Goal: Understand process/instructions

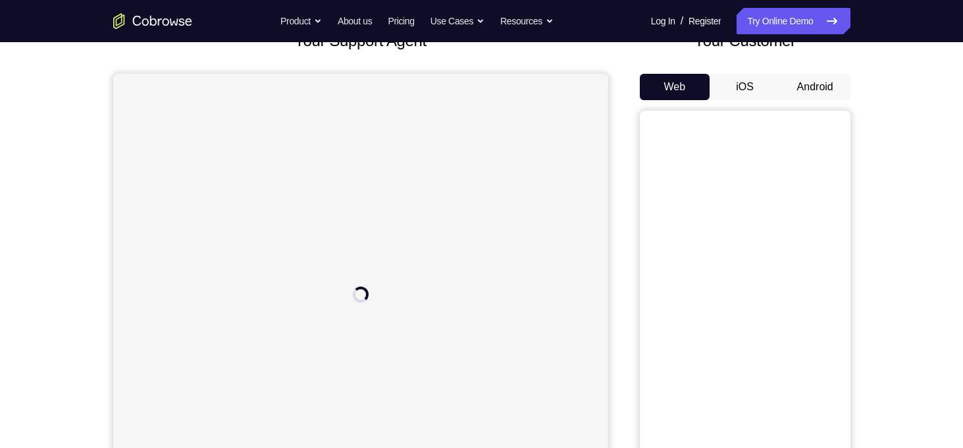
scroll to position [100, 0]
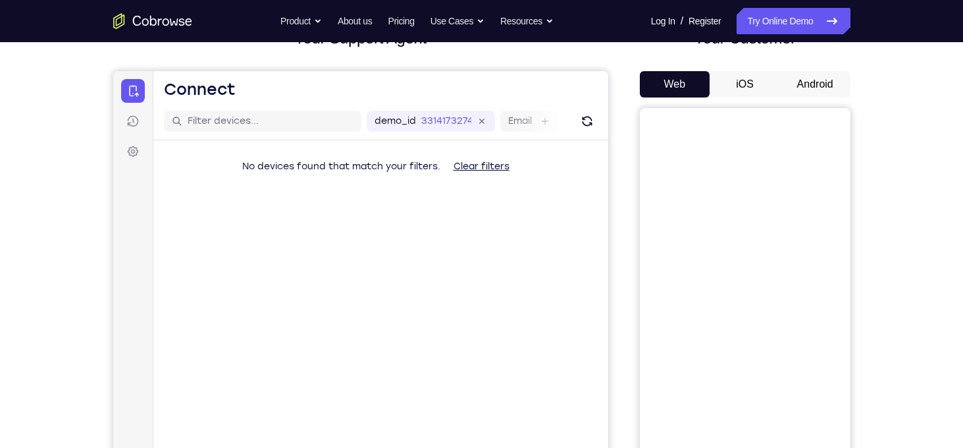
click at [807, 87] on button "Android" at bounding box center [815, 84] width 70 height 26
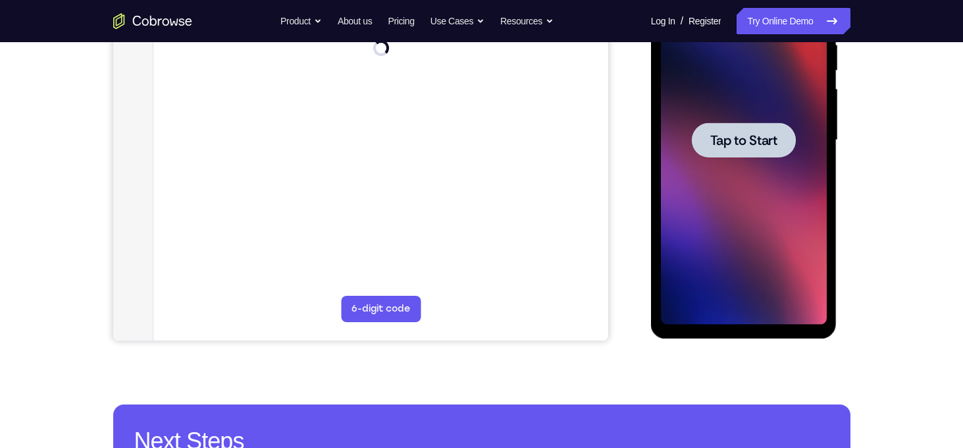
scroll to position [0, 0]
click at [751, 144] on span "Tap to Start" at bounding box center [743, 140] width 67 height 13
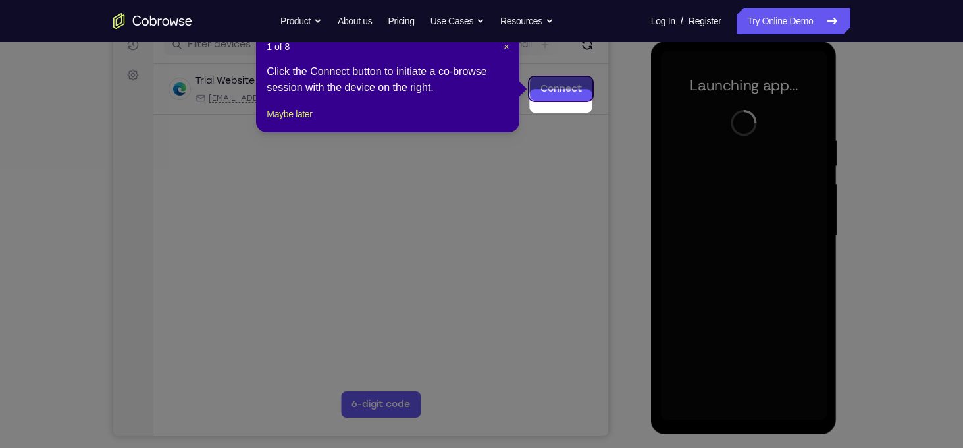
scroll to position [158, 0]
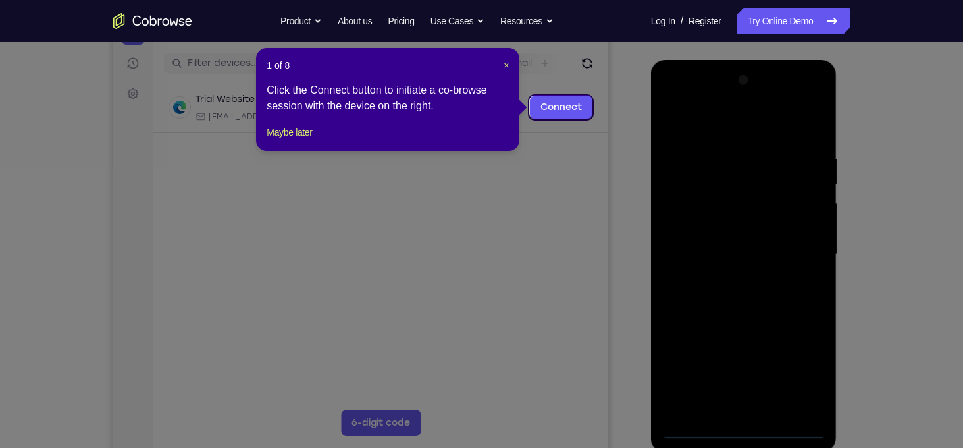
click at [510, 63] on div "1 of 8 × Click the Connect button to initiate a co-browse session with the devi…" at bounding box center [387, 99] width 263 height 103
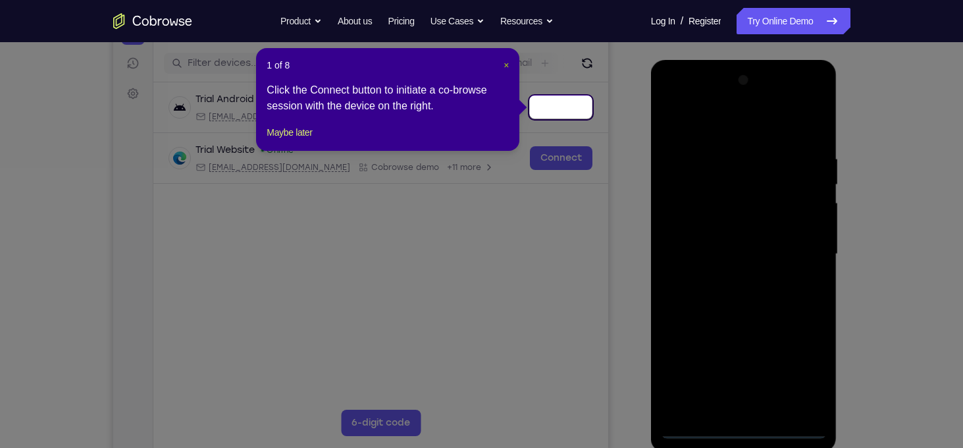
click at [506, 65] on span "×" at bounding box center [506, 65] width 5 height 11
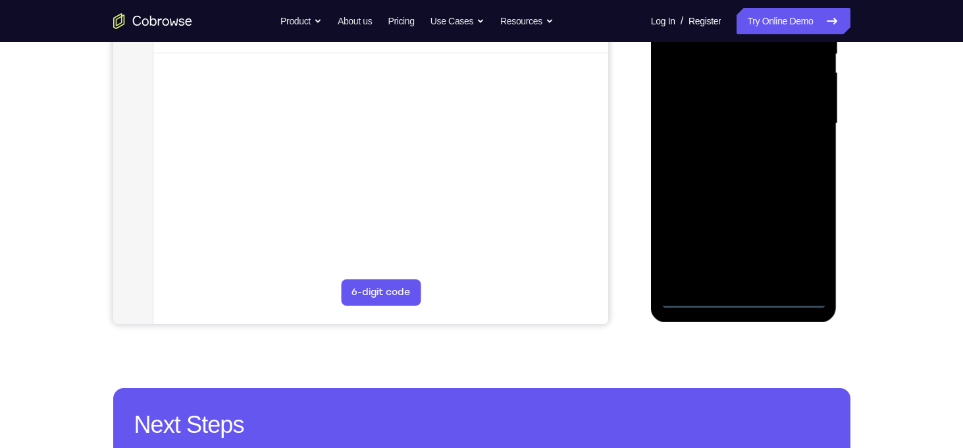
scroll to position [298, 0]
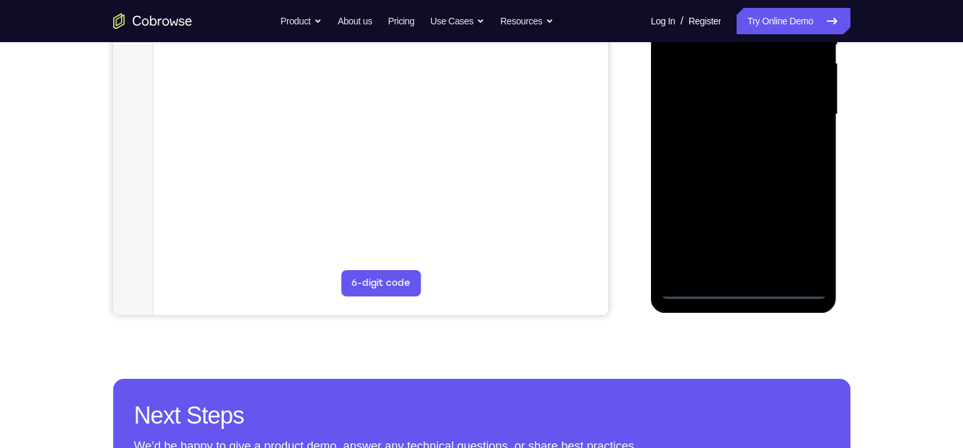
click at [744, 288] on div at bounding box center [744, 114] width 166 height 369
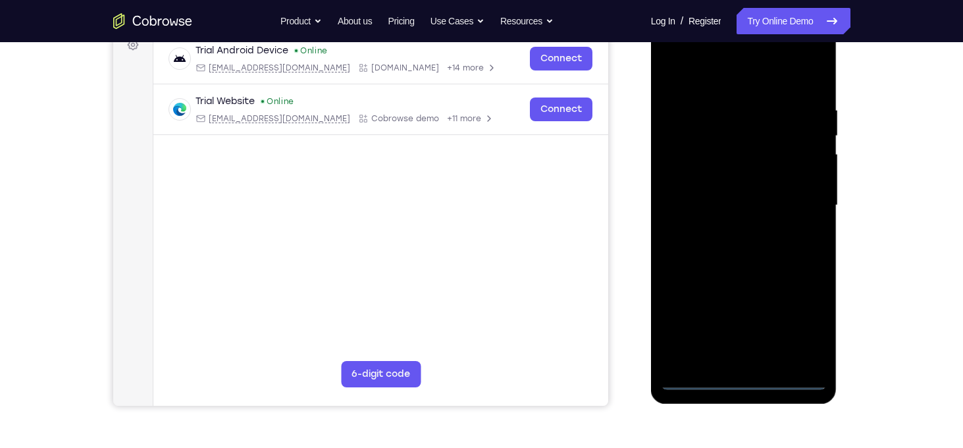
scroll to position [206, 0]
click at [805, 321] on div at bounding box center [744, 206] width 166 height 369
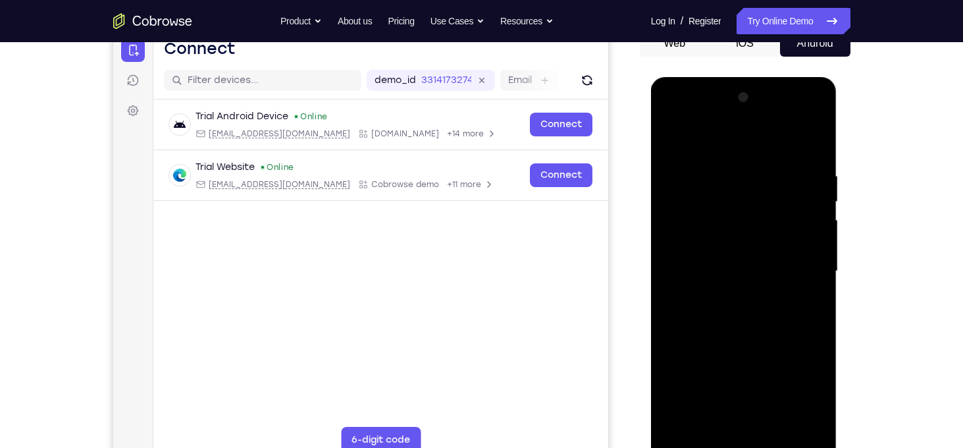
scroll to position [140, 0]
click at [819, 122] on div at bounding box center [744, 272] width 166 height 369
click at [767, 134] on div at bounding box center [744, 272] width 166 height 369
click at [716, 120] on div at bounding box center [744, 272] width 166 height 369
click at [699, 163] on div at bounding box center [744, 272] width 166 height 369
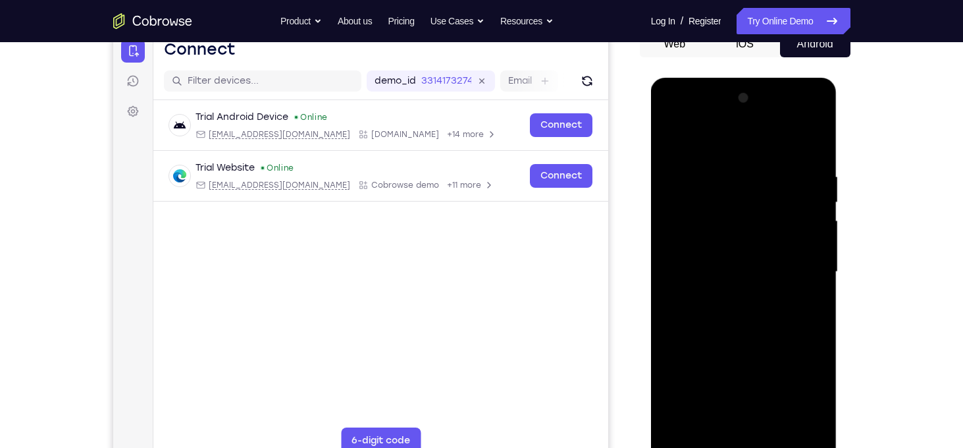
click at [699, 266] on div at bounding box center [744, 272] width 166 height 369
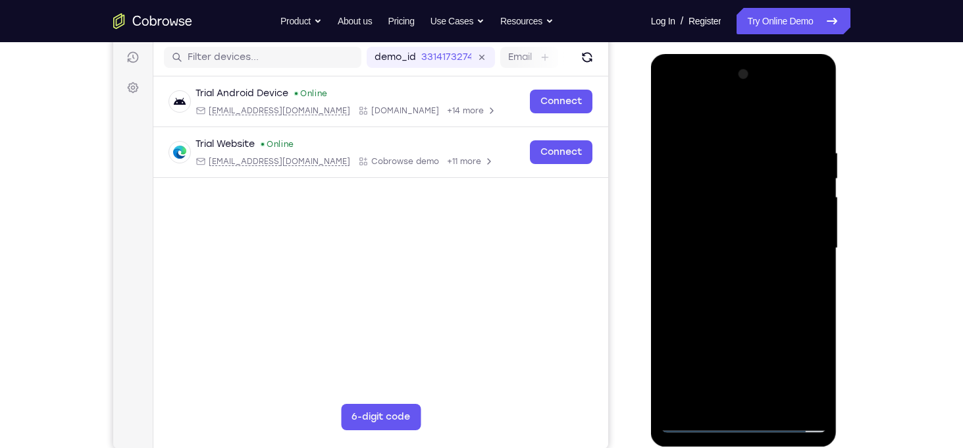
scroll to position [170, 0]
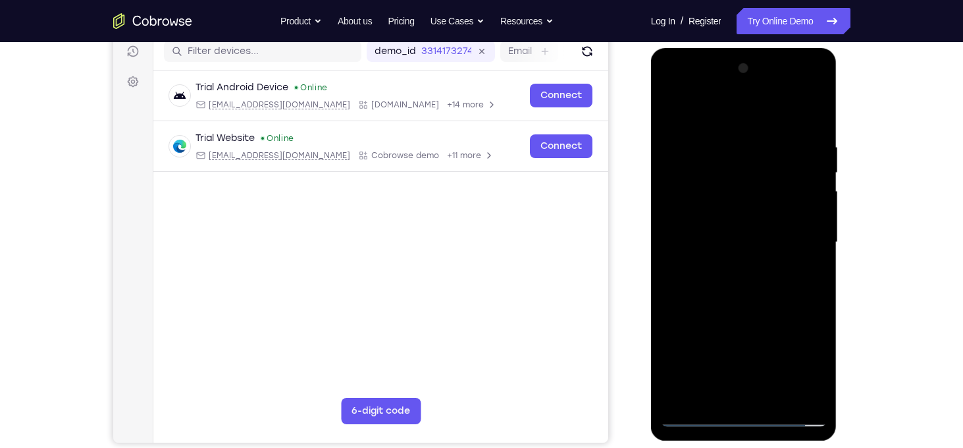
click at [701, 232] on div at bounding box center [744, 242] width 166 height 369
click at [709, 219] on div at bounding box center [744, 242] width 166 height 369
click at [734, 245] on div at bounding box center [744, 242] width 166 height 369
click at [733, 286] on div at bounding box center [744, 242] width 166 height 369
click at [746, 294] on div at bounding box center [744, 242] width 166 height 369
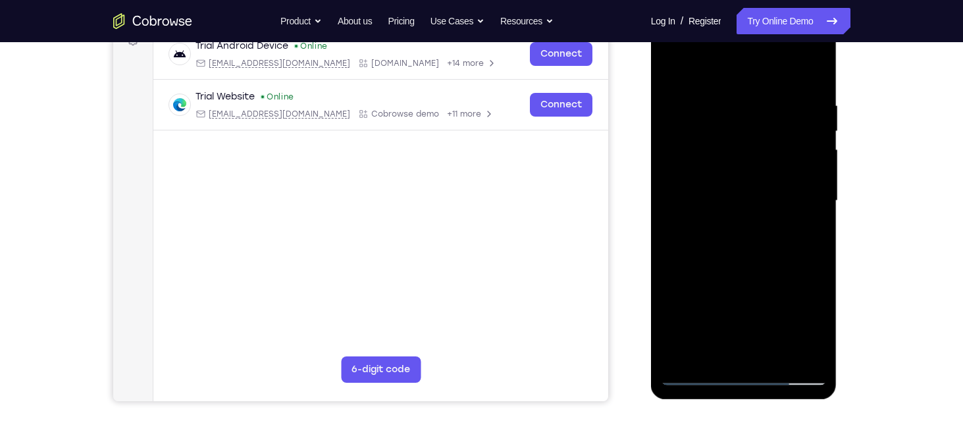
scroll to position [213, 0]
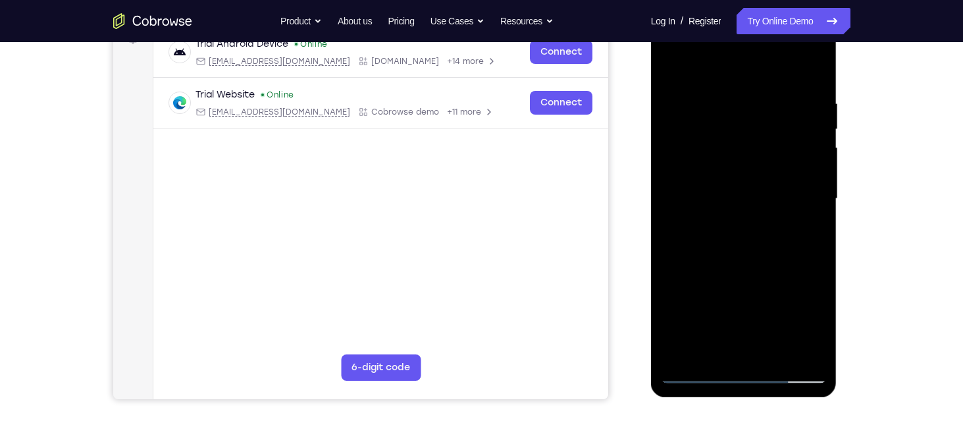
click at [820, 339] on div at bounding box center [744, 198] width 166 height 369
click at [776, 354] on div at bounding box center [744, 198] width 166 height 369
click at [754, 267] on div at bounding box center [744, 198] width 166 height 369
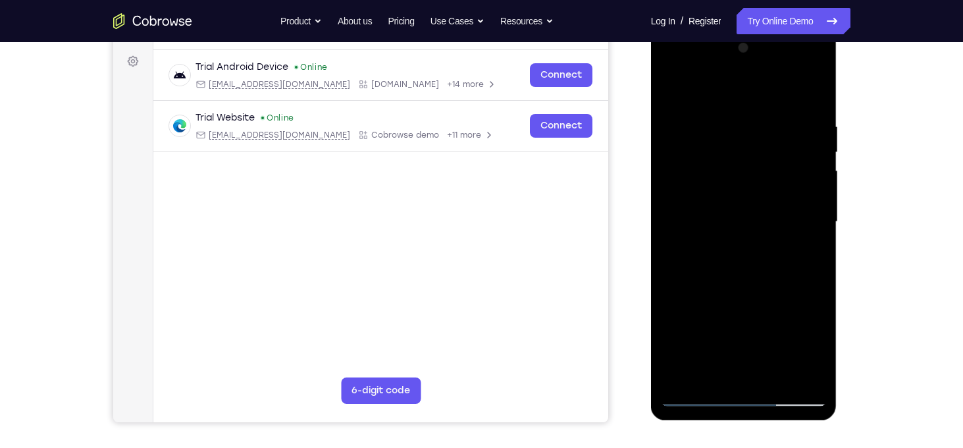
scroll to position [188, 0]
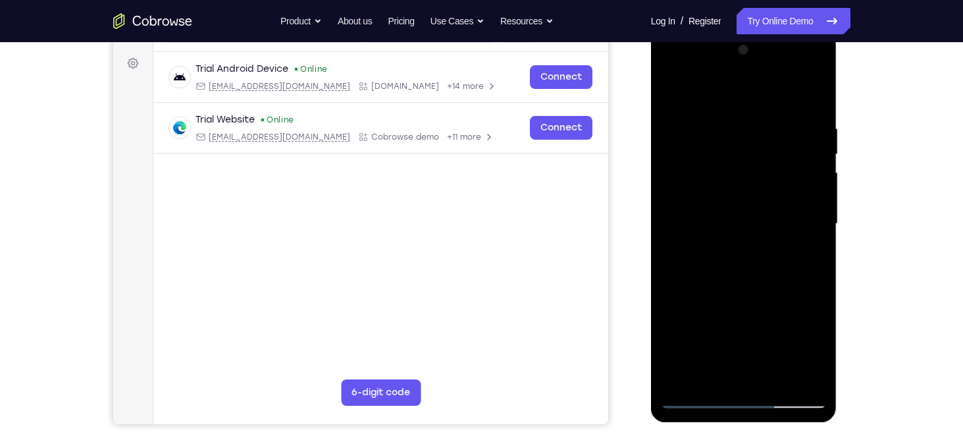
click at [729, 215] on div at bounding box center [744, 224] width 166 height 369
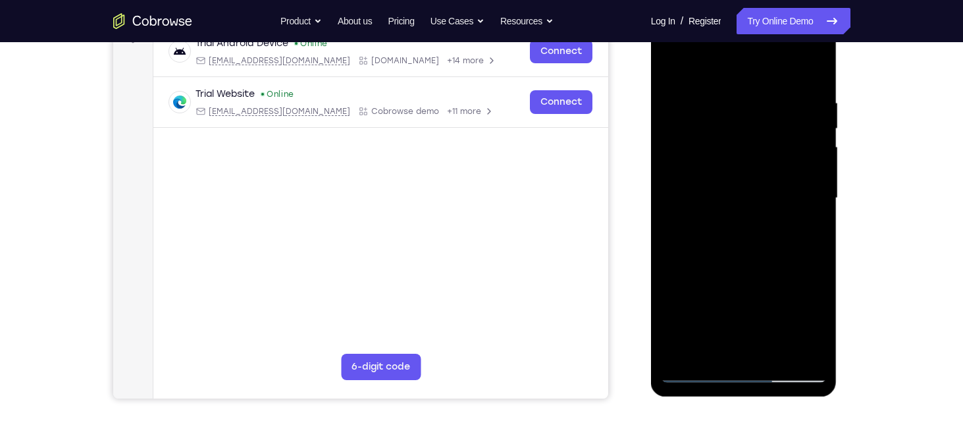
scroll to position [219, 0]
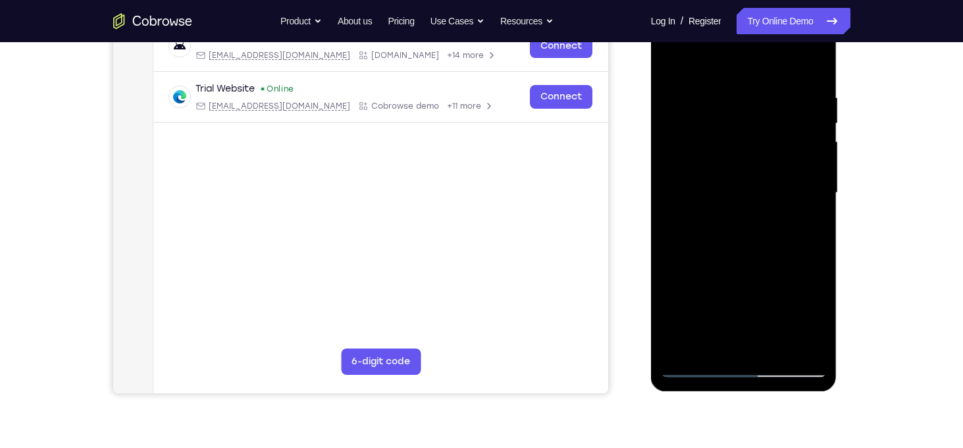
click at [757, 263] on div at bounding box center [744, 193] width 166 height 369
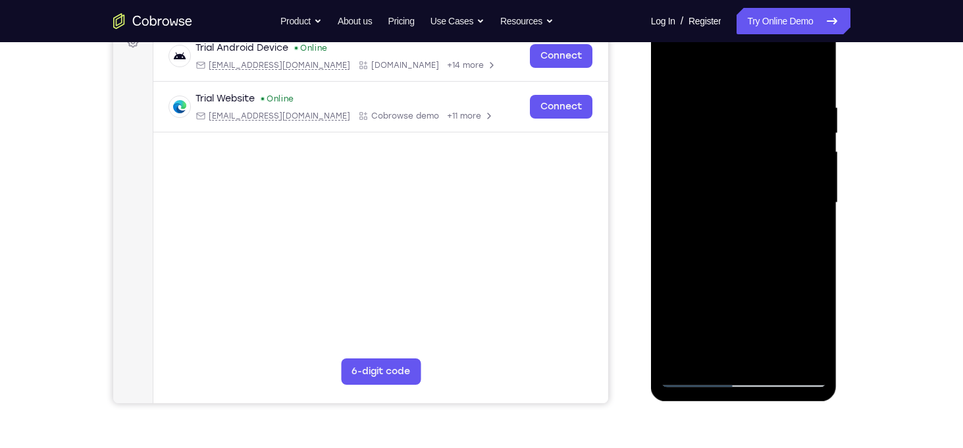
scroll to position [209, 0]
click at [671, 67] on div at bounding box center [744, 203] width 166 height 369
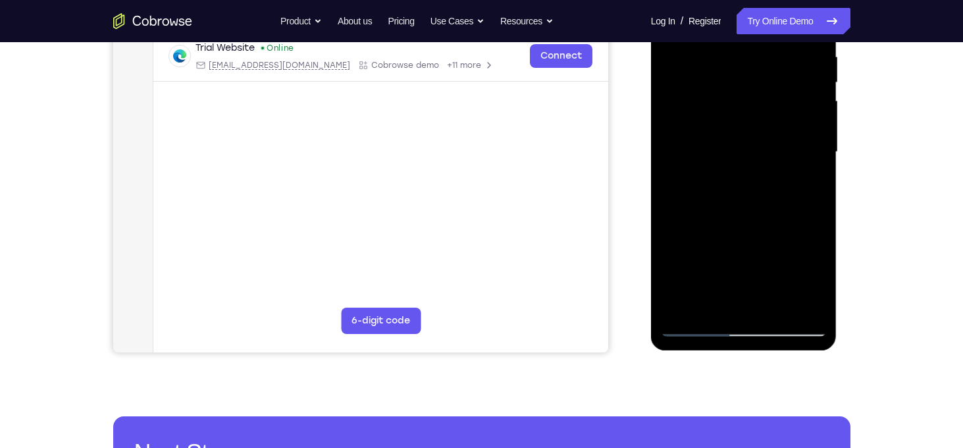
scroll to position [263, 0]
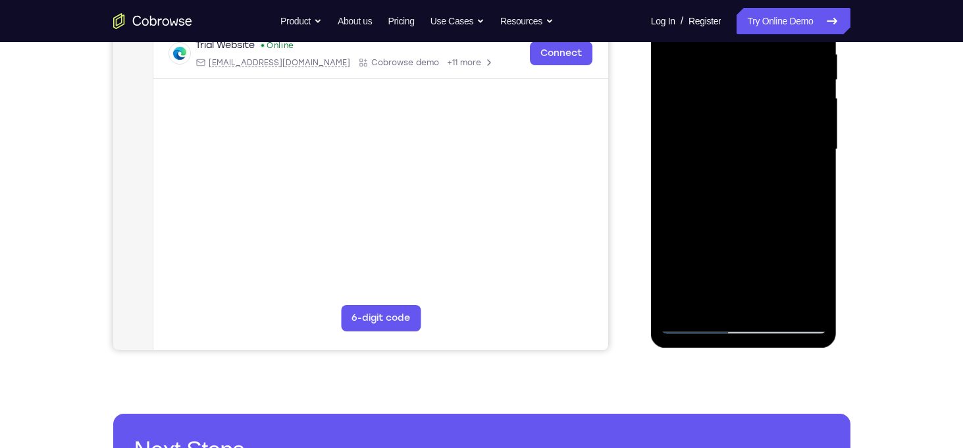
click at [778, 304] on div at bounding box center [744, 149] width 166 height 369
click at [723, 113] on div at bounding box center [744, 149] width 166 height 369
click at [701, 298] on div at bounding box center [744, 149] width 166 height 369
click at [805, 183] on div at bounding box center [744, 149] width 166 height 369
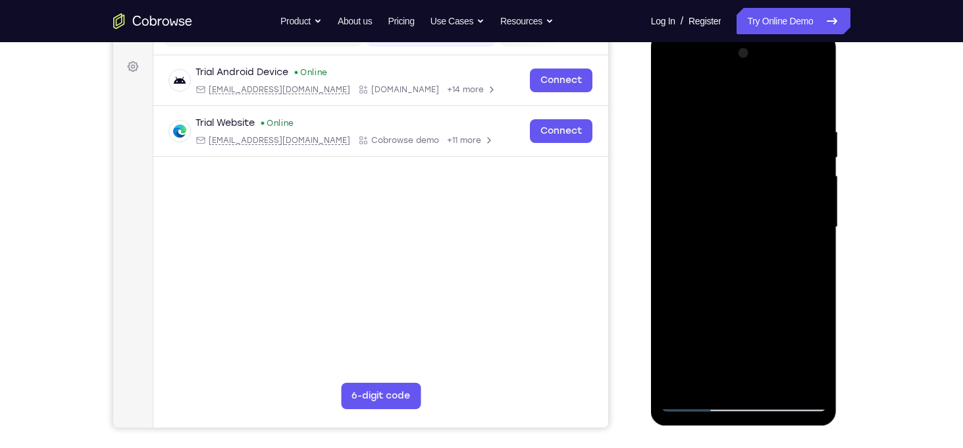
scroll to position [184, 0]
click at [673, 94] on div at bounding box center [744, 227] width 166 height 369
click at [674, 92] on div at bounding box center [744, 227] width 166 height 369
click at [722, 119] on div at bounding box center [744, 227] width 166 height 369
click at [810, 100] on div at bounding box center [744, 227] width 166 height 369
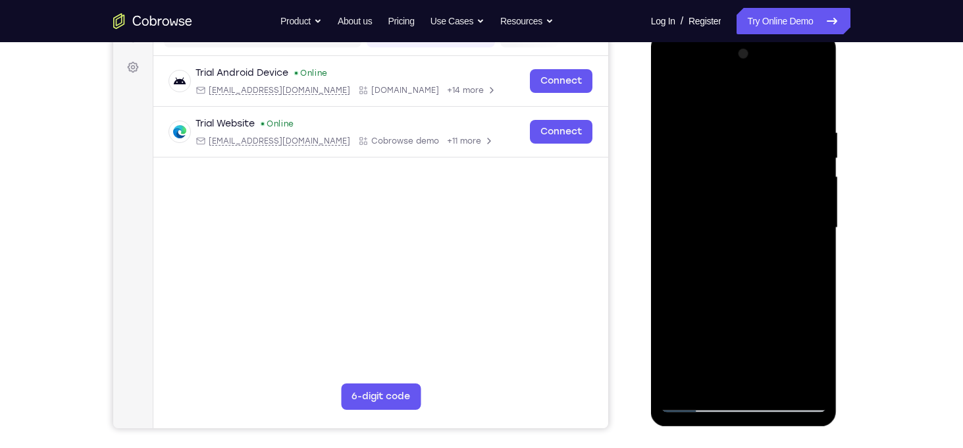
click at [819, 92] on div at bounding box center [744, 227] width 166 height 369
click at [672, 93] on div at bounding box center [744, 227] width 166 height 369
click at [778, 383] on div at bounding box center [744, 227] width 166 height 369
click at [732, 223] on div at bounding box center [744, 227] width 166 height 369
click at [734, 290] on div at bounding box center [744, 227] width 166 height 369
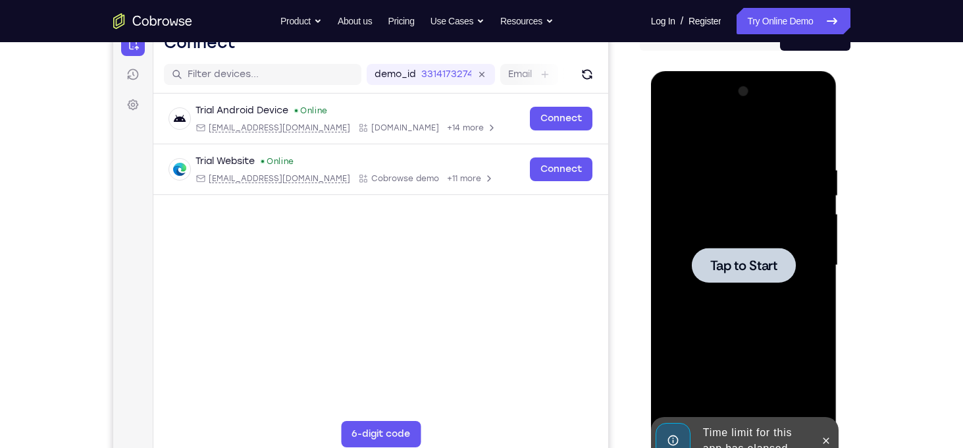
scroll to position [242, 0]
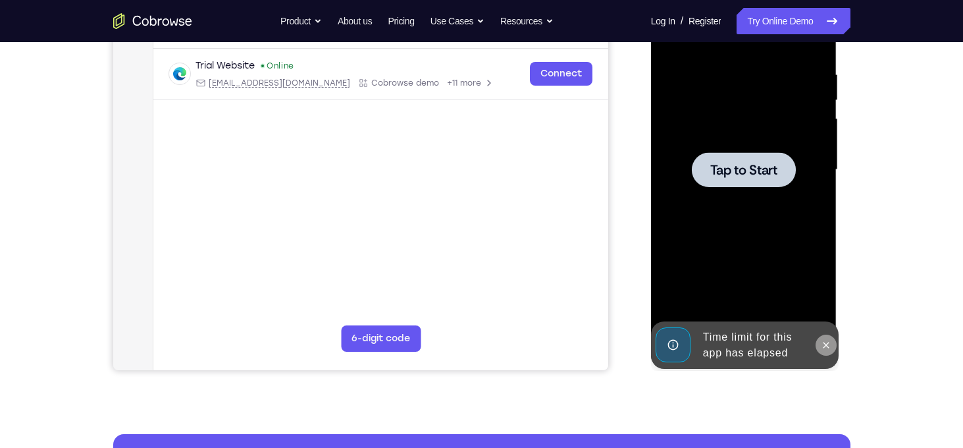
click at [826, 343] on icon at bounding box center [826, 345] width 11 height 11
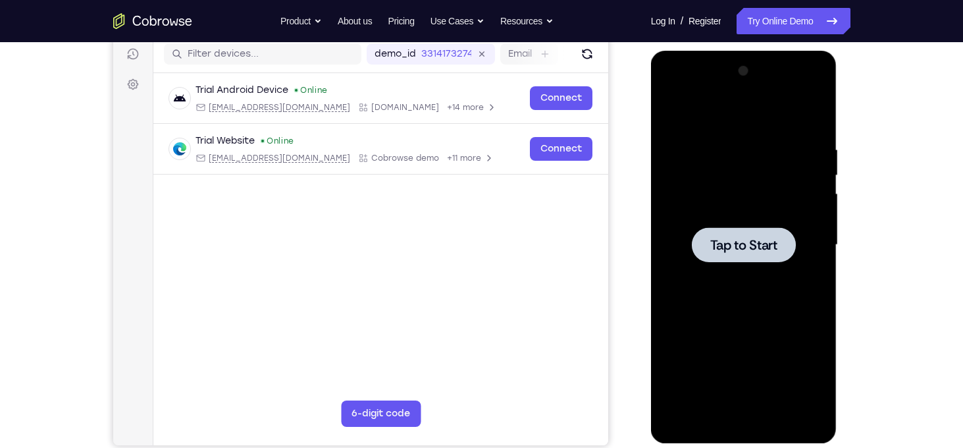
scroll to position [144, 0]
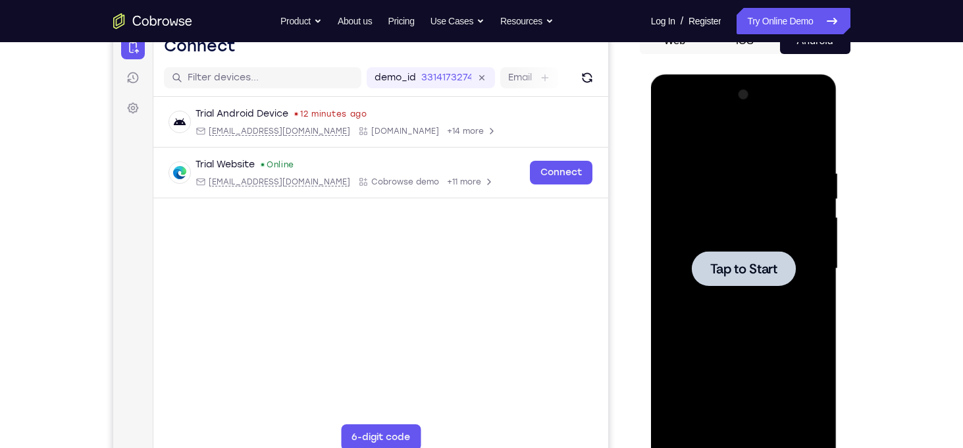
click at [739, 267] on span "Tap to Start" at bounding box center [743, 268] width 67 height 13
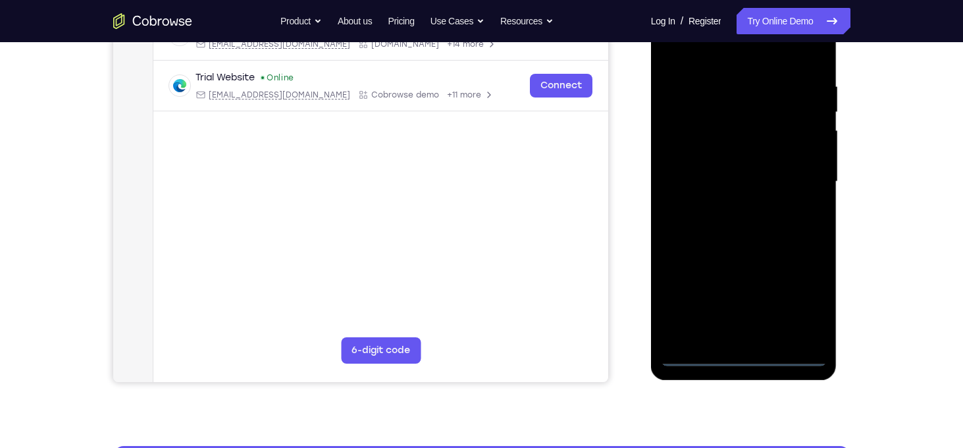
scroll to position [232, 0]
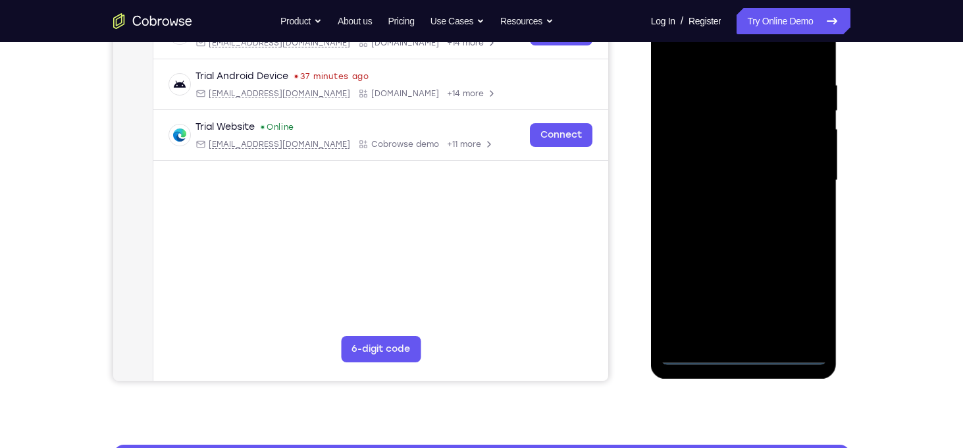
click at [743, 354] on div at bounding box center [744, 180] width 166 height 369
click at [800, 298] on div at bounding box center [744, 180] width 166 height 369
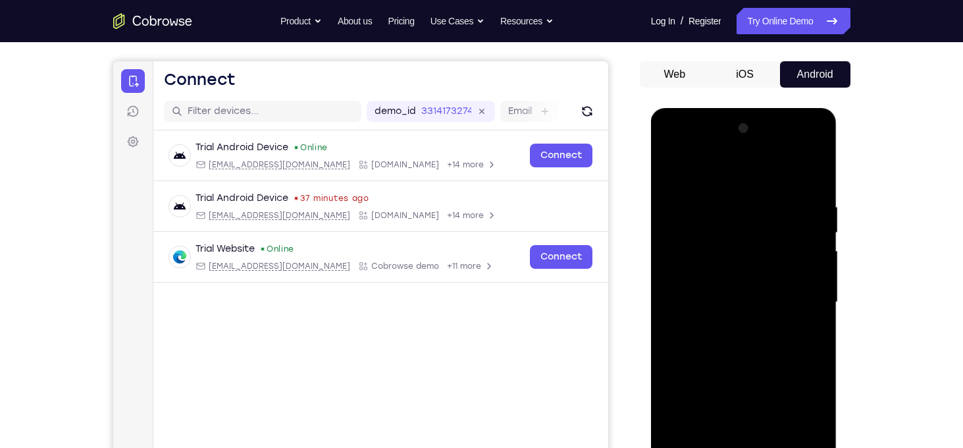
scroll to position [104, 0]
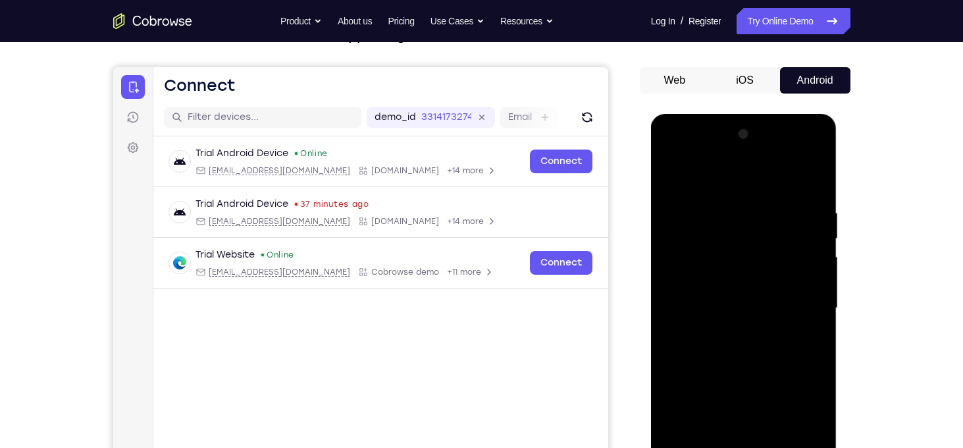
click at [816, 152] on div at bounding box center [744, 308] width 166 height 369
click at [763, 177] on div at bounding box center [744, 308] width 166 height 369
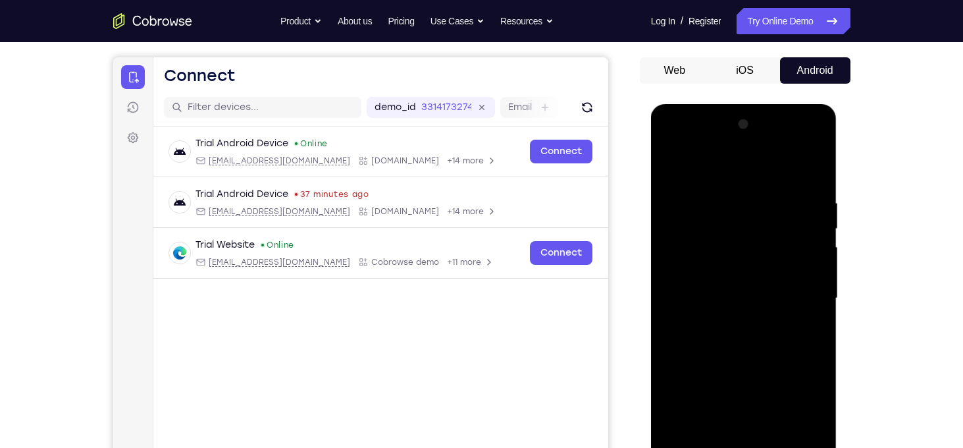
scroll to position [113, 0]
click at [699, 142] on div at bounding box center [744, 299] width 166 height 369
click at [702, 191] on div at bounding box center [744, 299] width 166 height 369
click at [691, 295] on div at bounding box center [744, 299] width 166 height 369
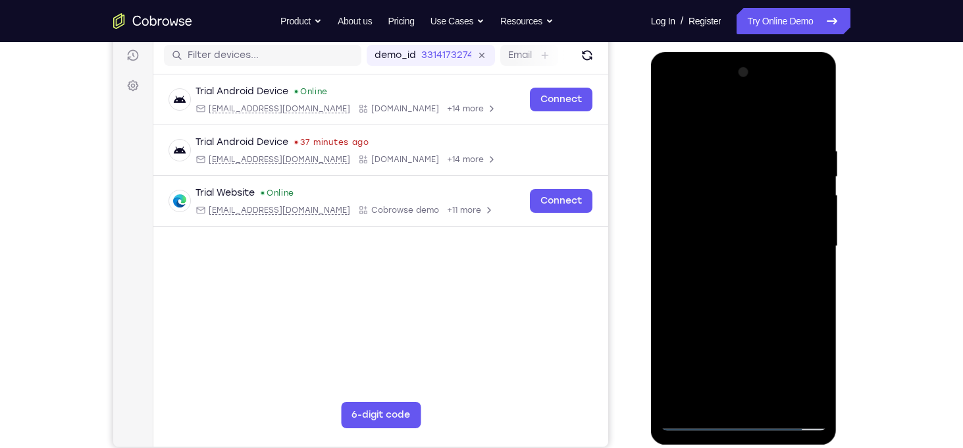
scroll to position [169, 0]
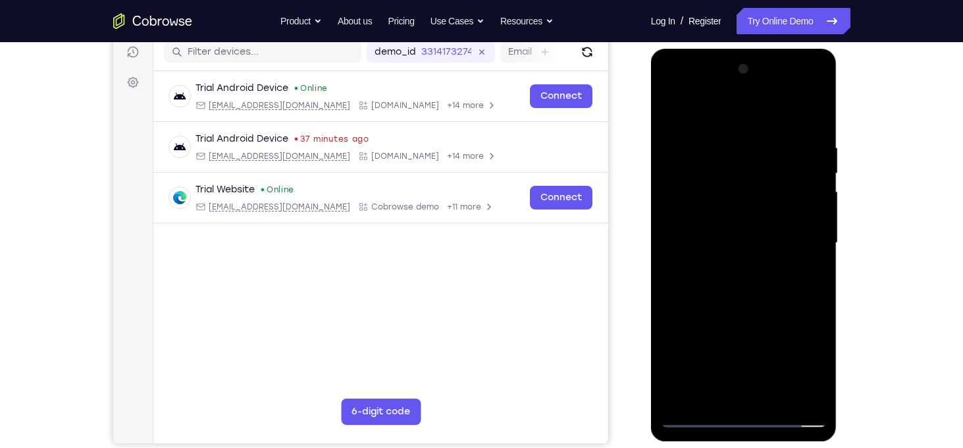
click at [696, 228] on div at bounding box center [744, 243] width 166 height 369
click at [700, 219] on div at bounding box center [744, 243] width 166 height 369
click at [737, 240] on div at bounding box center [744, 243] width 166 height 369
click at [741, 286] on div at bounding box center [744, 243] width 166 height 369
click at [745, 277] on div at bounding box center [744, 243] width 166 height 369
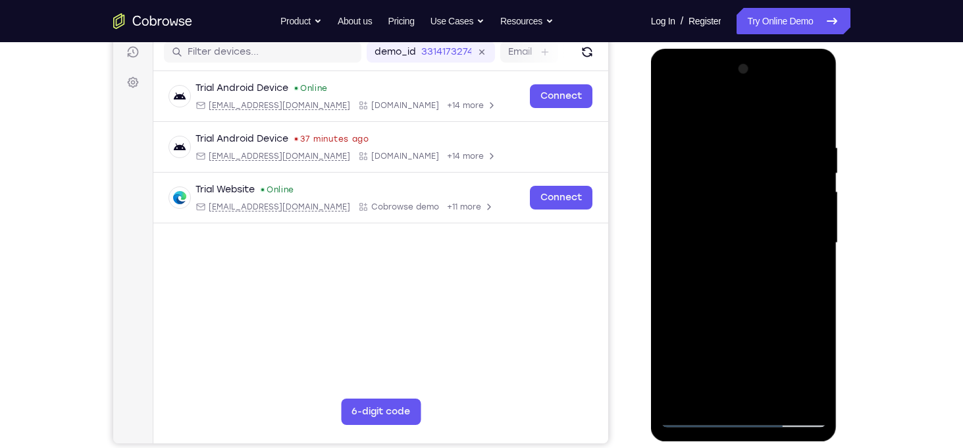
click at [750, 295] on div at bounding box center [744, 243] width 166 height 369
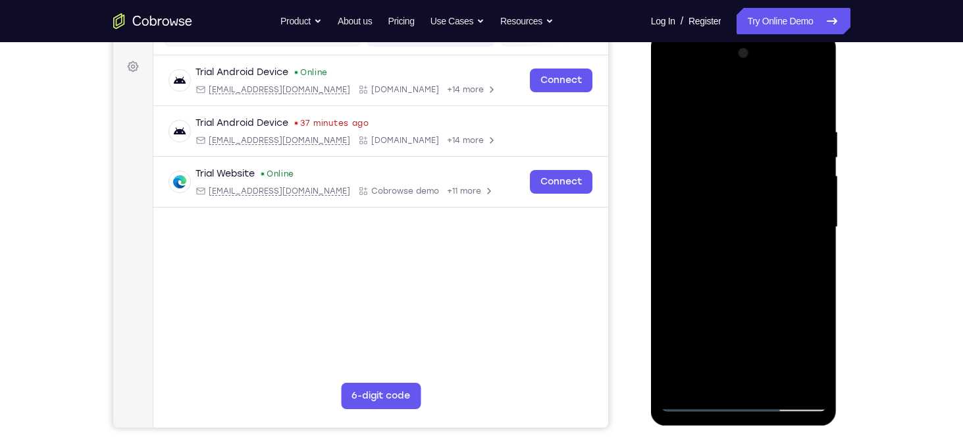
scroll to position [186, 0]
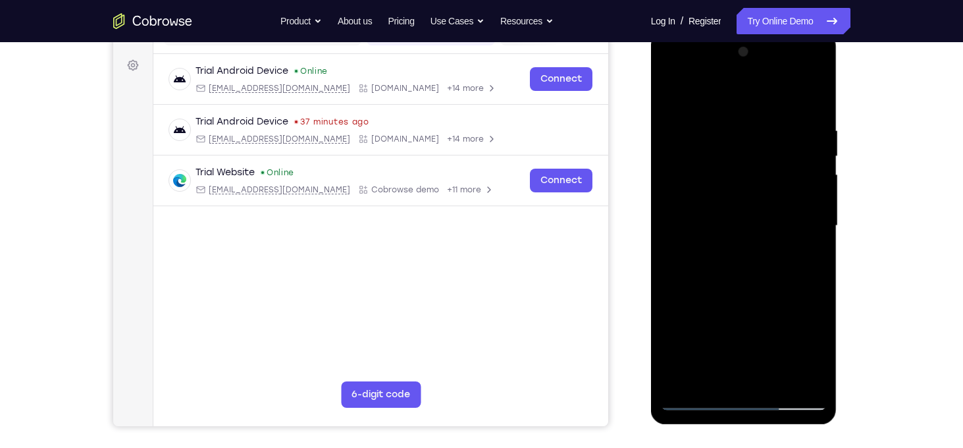
click at [783, 216] on div at bounding box center [744, 225] width 166 height 369
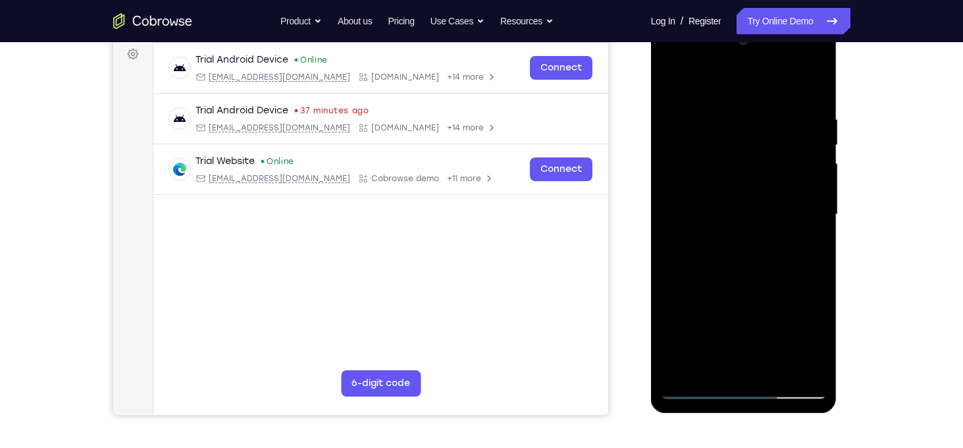
click at [783, 217] on div at bounding box center [744, 214] width 166 height 369
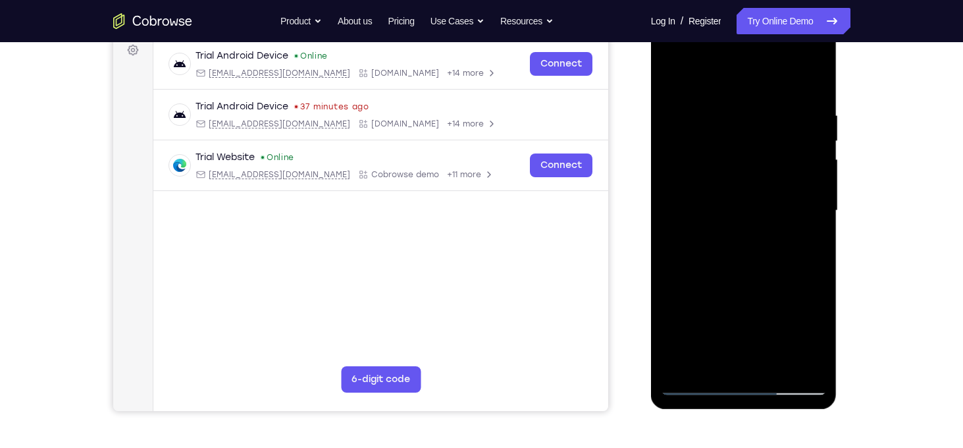
scroll to position [193, 0]
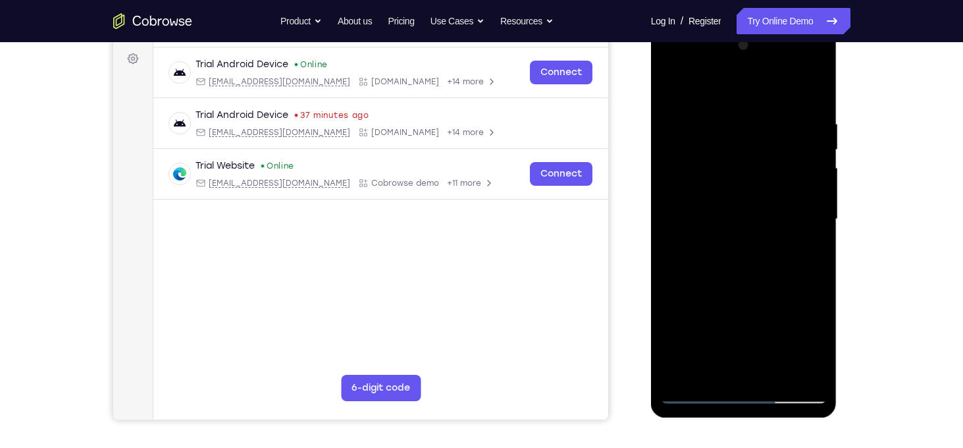
click at [819, 358] on div at bounding box center [744, 219] width 166 height 369
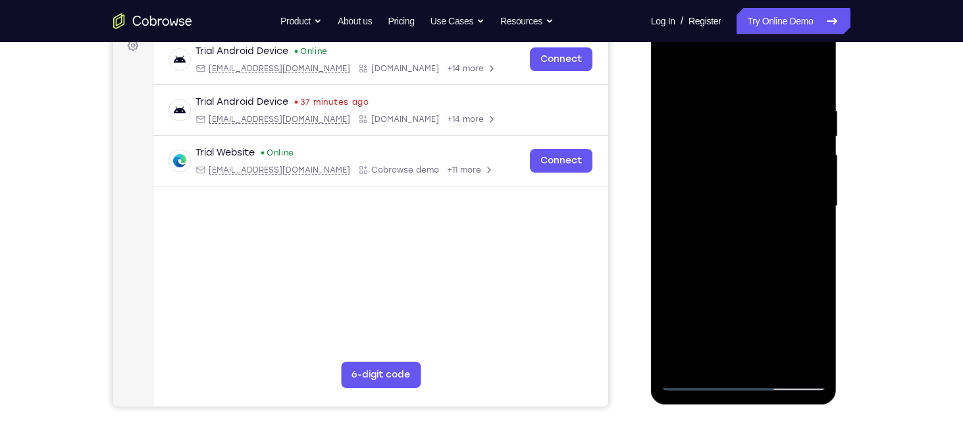
scroll to position [207, 0]
click at [778, 356] on div at bounding box center [744, 205] width 166 height 369
click at [748, 273] on div at bounding box center [744, 205] width 166 height 369
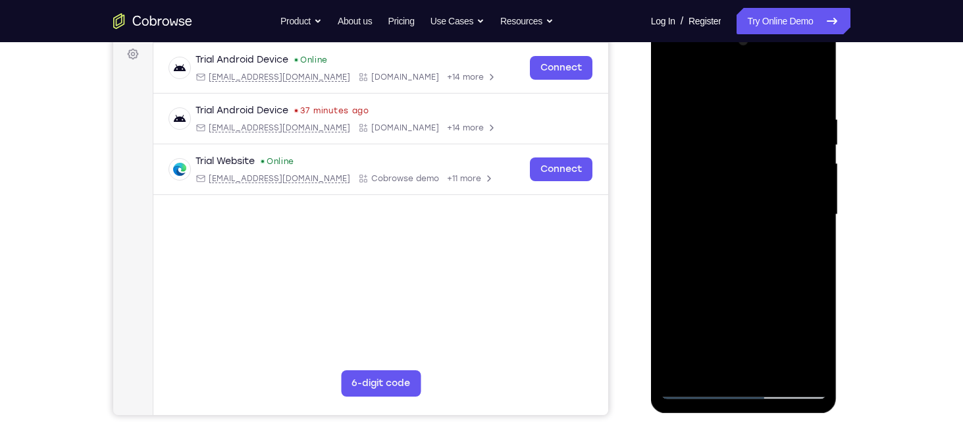
scroll to position [192, 0]
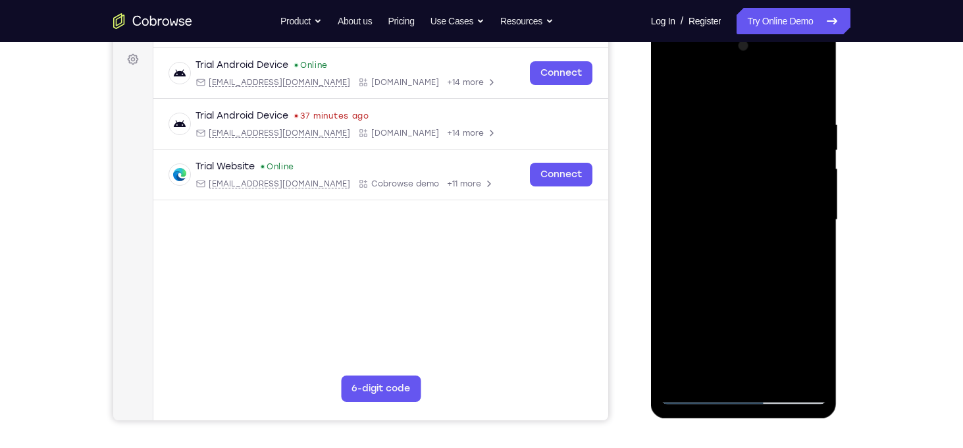
click at [724, 209] on div at bounding box center [744, 220] width 166 height 369
click at [704, 297] on div at bounding box center [744, 220] width 166 height 369
click at [695, 396] on div at bounding box center [744, 220] width 166 height 369
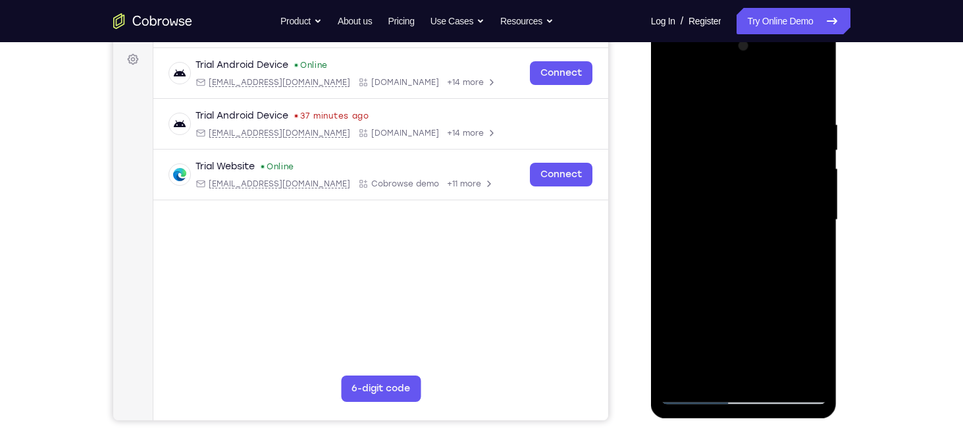
click at [729, 115] on div at bounding box center [744, 220] width 166 height 369
click at [811, 94] on div at bounding box center [744, 220] width 166 height 369
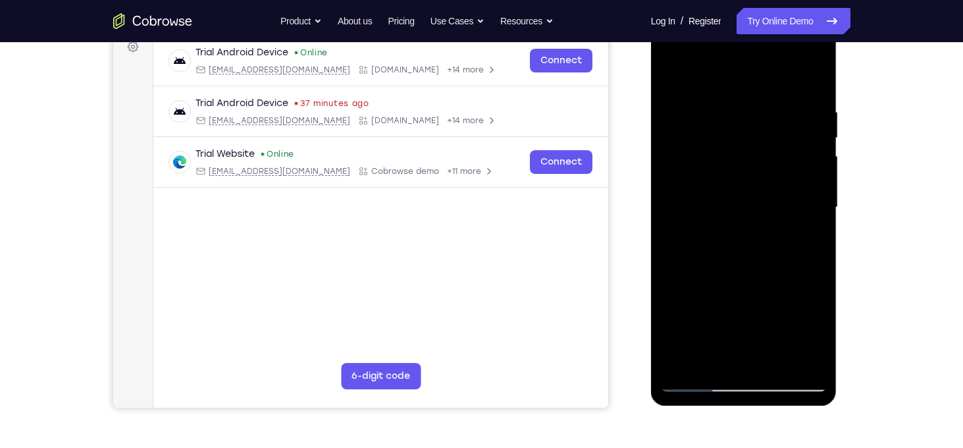
scroll to position [203, 0]
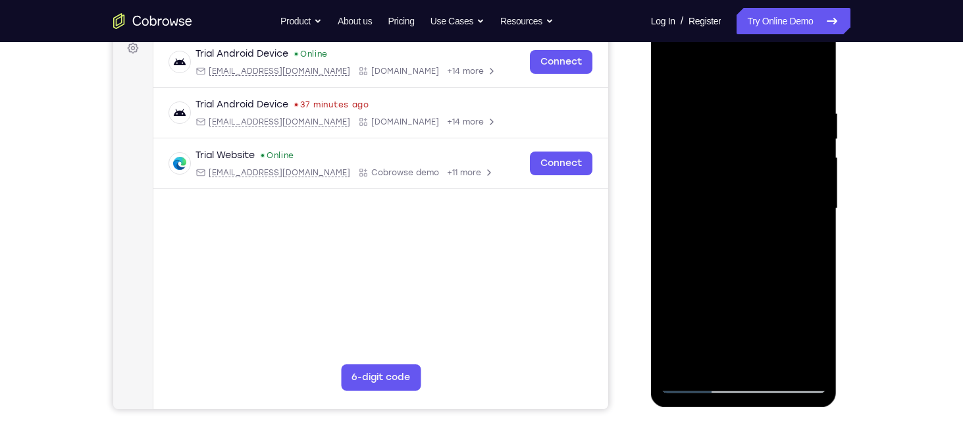
click at [778, 209] on div at bounding box center [744, 208] width 166 height 369
drag, startPoint x: 778, startPoint y: 209, endPoint x: 778, endPoint y: 151, distance: 57.9
click at [778, 151] on div at bounding box center [744, 208] width 166 height 369
drag, startPoint x: 774, startPoint y: 205, endPoint x: 784, endPoint y: 114, distance: 91.5
click at [784, 114] on div at bounding box center [744, 208] width 166 height 369
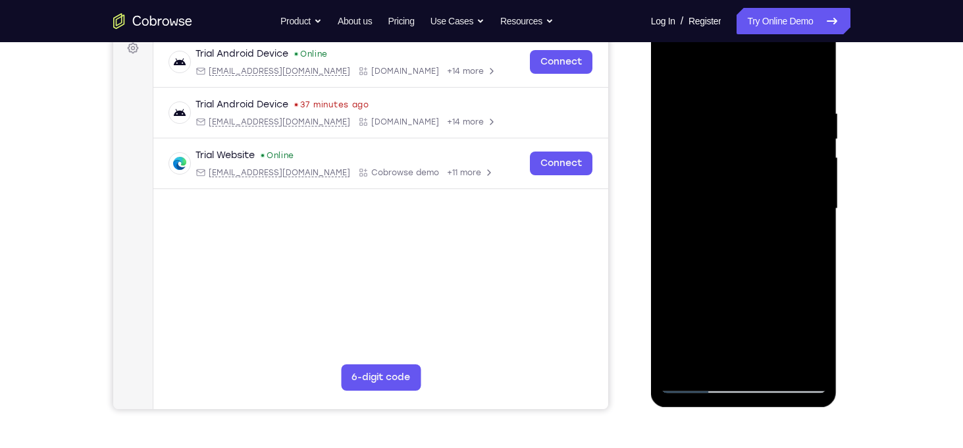
drag, startPoint x: 764, startPoint y: 177, endPoint x: 771, endPoint y: 99, distance: 78.0
click at [771, 99] on div at bounding box center [744, 208] width 166 height 369
drag, startPoint x: 772, startPoint y: 170, endPoint x: 781, endPoint y: 101, distance: 69.8
click at [781, 101] on div at bounding box center [744, 208] width 166 height 369
drag, startPoint x: 773, startPoint y: 161, endPoint x: 787, endPoint y: 77, distance: 84.8
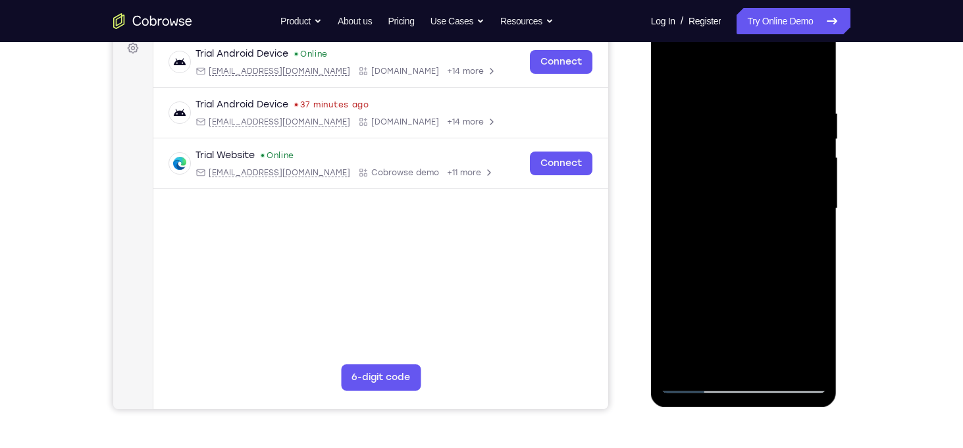
click at [787, 77] on div at bounding box center [744, 208] width 166 height 369
drag, startPoint x: 778, startPoint y: 172, endPoint x: 792, endPoint y: 106, distance: 67.4
click at [792, 106] on div at bounding box center [744, 208] width 166 height 369
drag, startPoint x: 786, startPoint y: 191, endPoint x: 791, endPoint y: 159, distance: 31.9
click at [791, 159] on div at bounding box center [744, 208] width 166 height 369
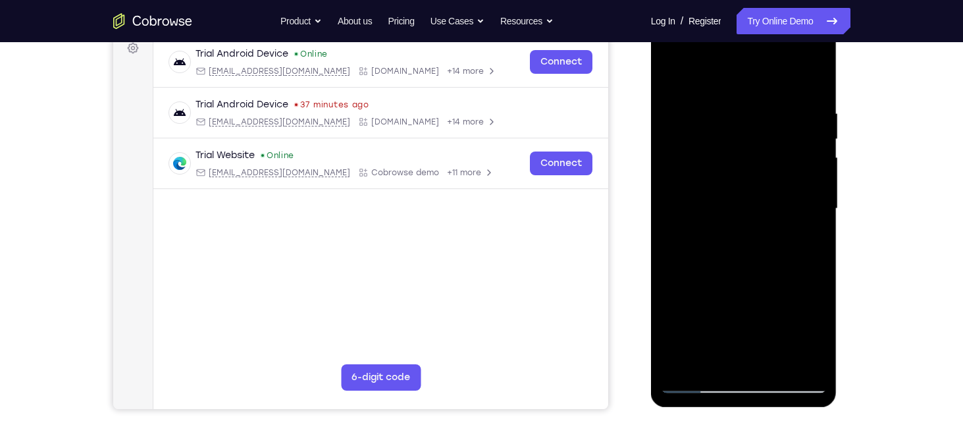
drag, startPoint x: 776, startPoint y: 172, endPoint x: 786, endPoint y: 120, distance: 52.3
click at [786, 120] on div at bounding box center [744, 208] width 166 height 369
drag, startPoint x: 774, startPoint y: 203, endPoint x: 783, endPoint y: 159, distance: 44.9
click at [783, 159] on div at bounding box center [744, 208] width 166 height 369
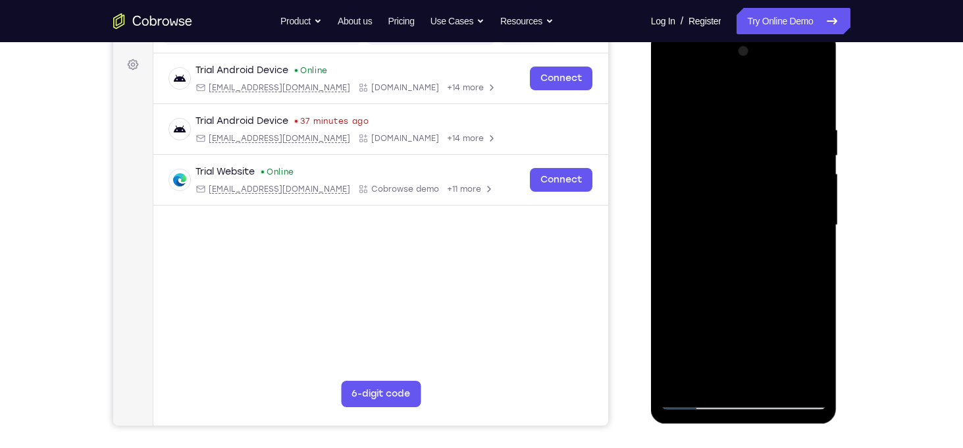
scroll to position [190, 0]
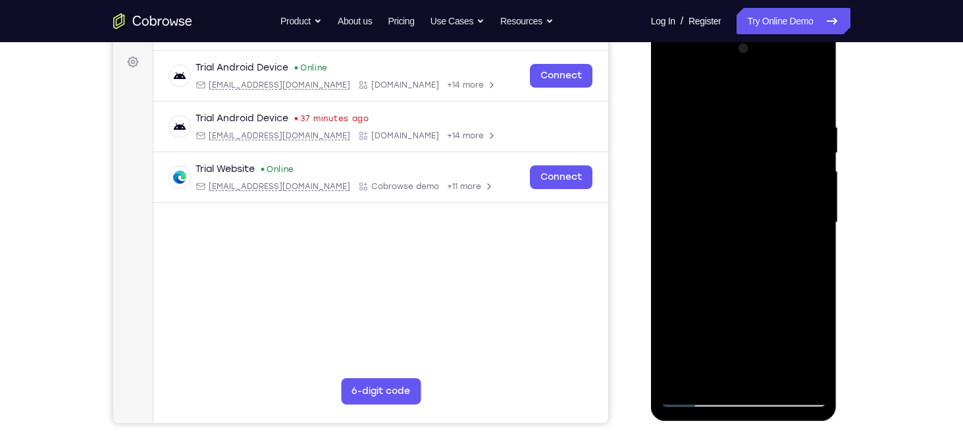
click at [778, 373] on div at bounding box center [744, 222] width 166 height 369
click at [745, 247] on div at bounding box center [744, 222] width 166 height 369
click at [730, 271] on div at bounding box center [744, 222] width 166 height 369
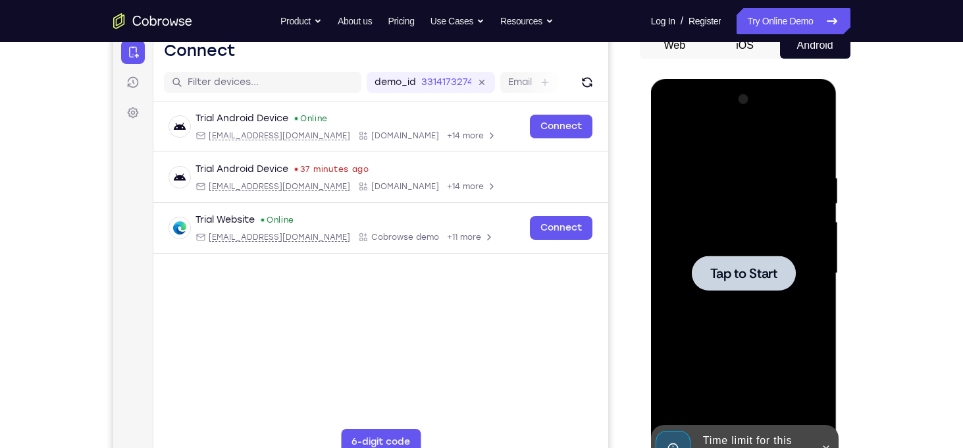
scroll to position [138, 0]
